Goal: Task Accomplishment & Management: Manage account settings

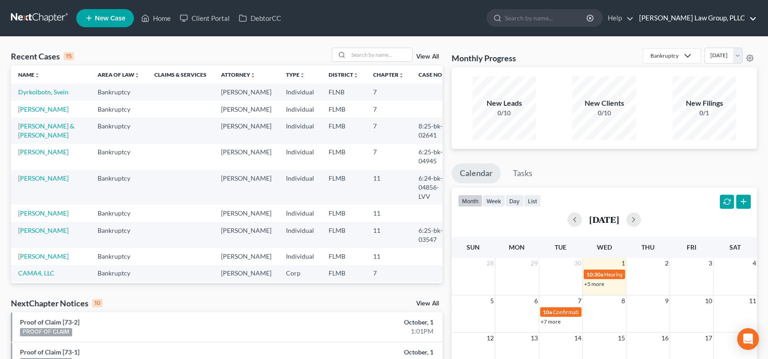
click at [708, 18] on link "[PERSON_NAME] Law Group, PLLC" at bounding box center [696, 18] width 122 height 16
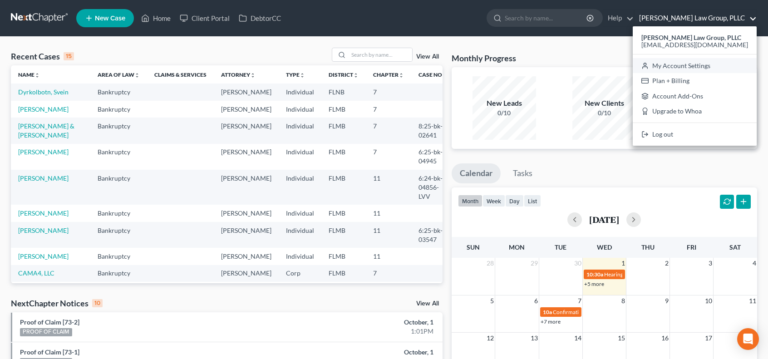
click at [698, 67] on link "My Account Settings" at bounding box center [695, 65] width 124 height 15
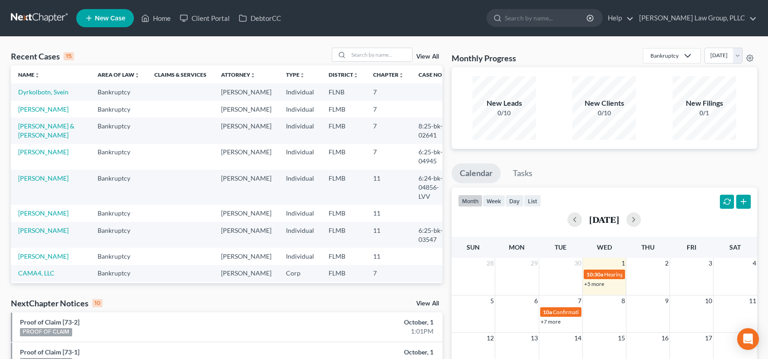
select select "24"
select select "9"
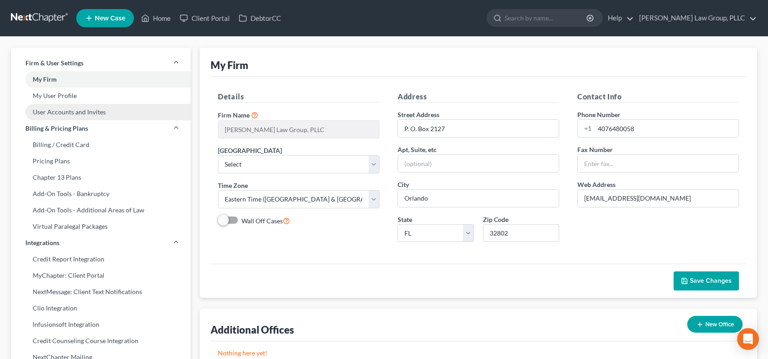
click at [118, 113] on link "User Accounts and Invites" at bounding box center [101, 112] width 180 height 16
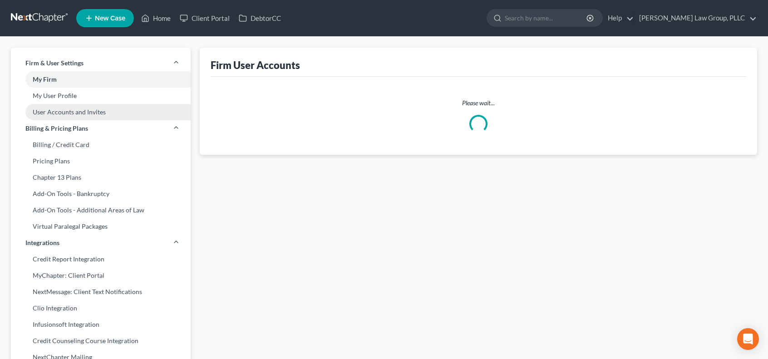
select select "0"
select select "1"
